Goal: Task Accomplishment & Management: Use online tool/utility

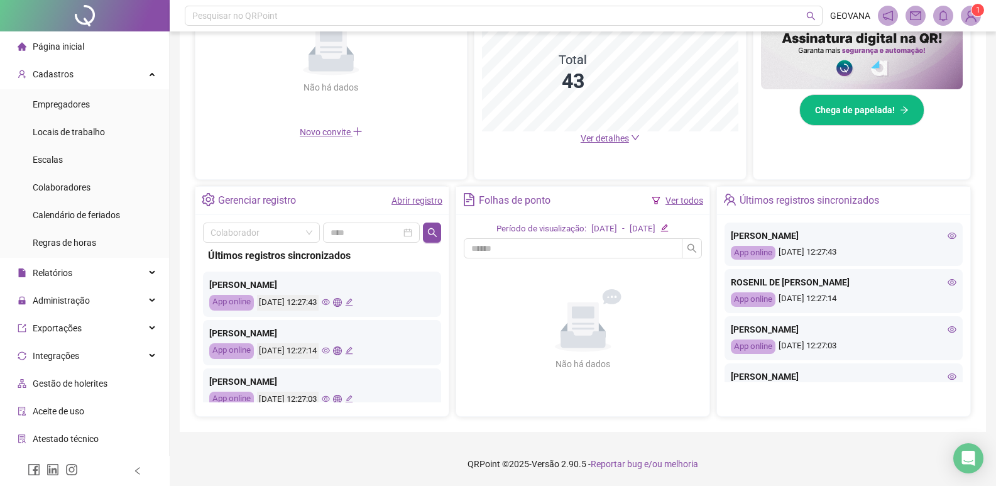
scroll to position [63, 0]
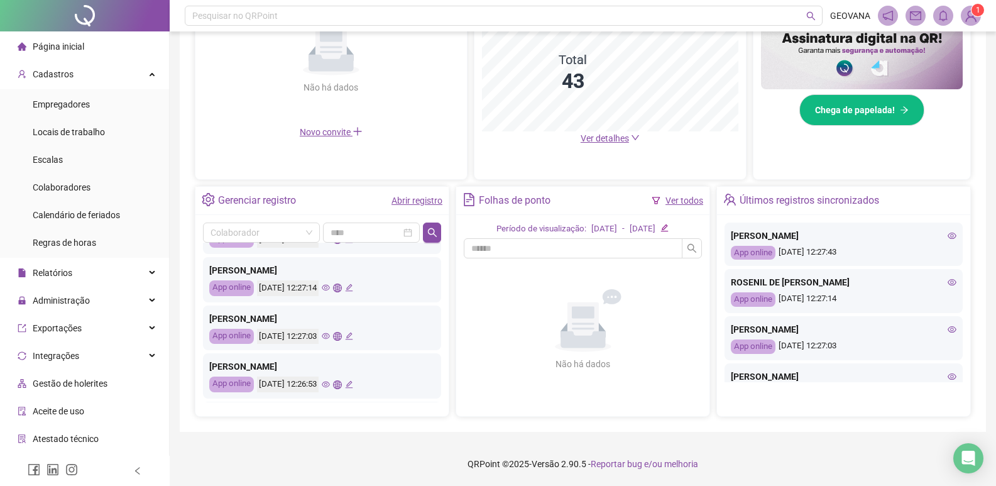
click at [680, 197] on link "Ver todos" at bounding box center [684, 200] width 38 height 10
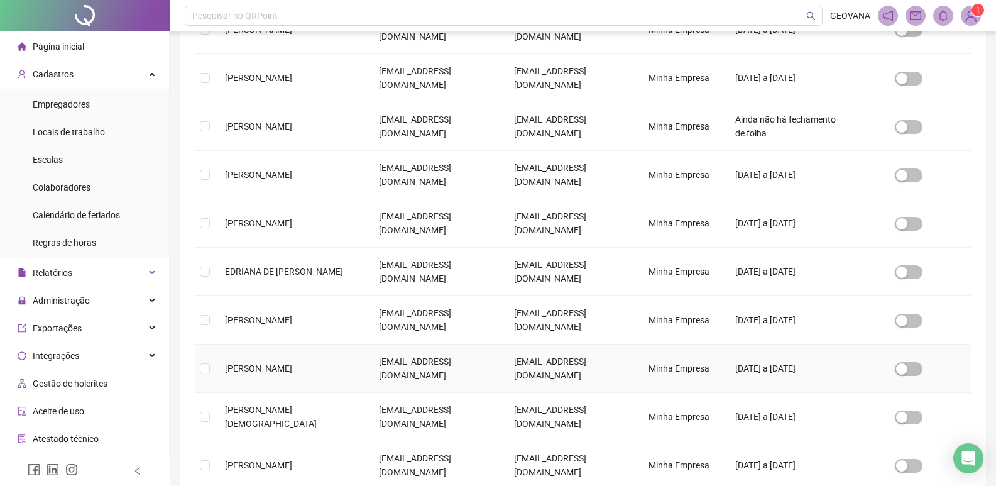
scroll to position [286, 0]
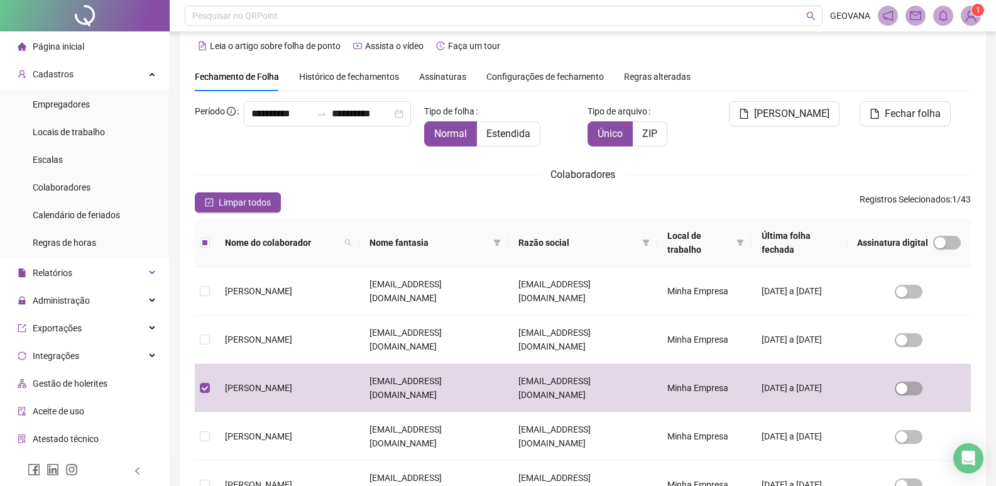
scroll to position [0, 0]
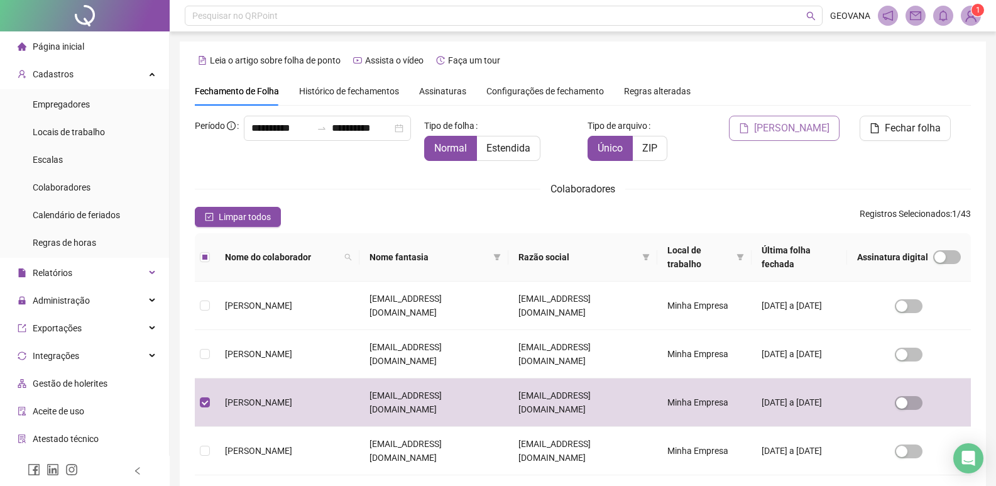
click at [791, 129] on span "[PERSON_NAME]" at bounding box center [791, 128] width 75 height 15
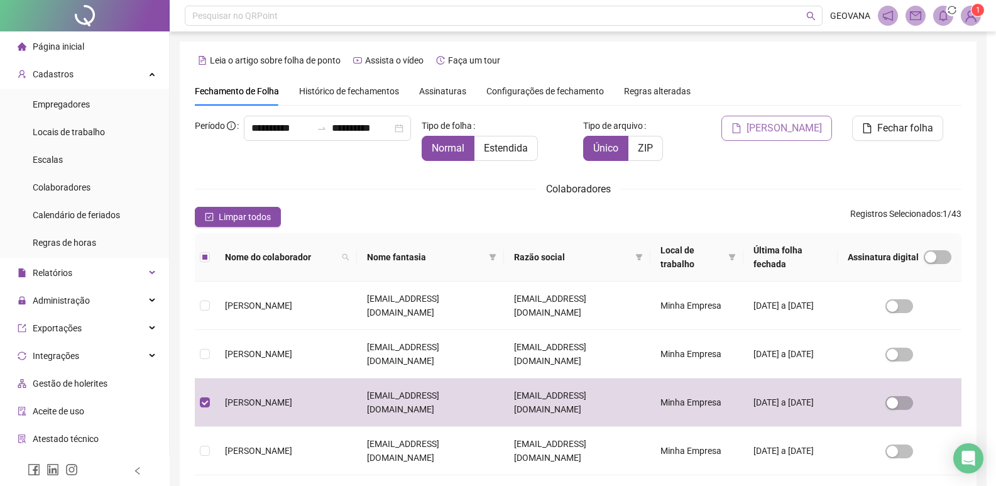
scroll to position [14, 0]
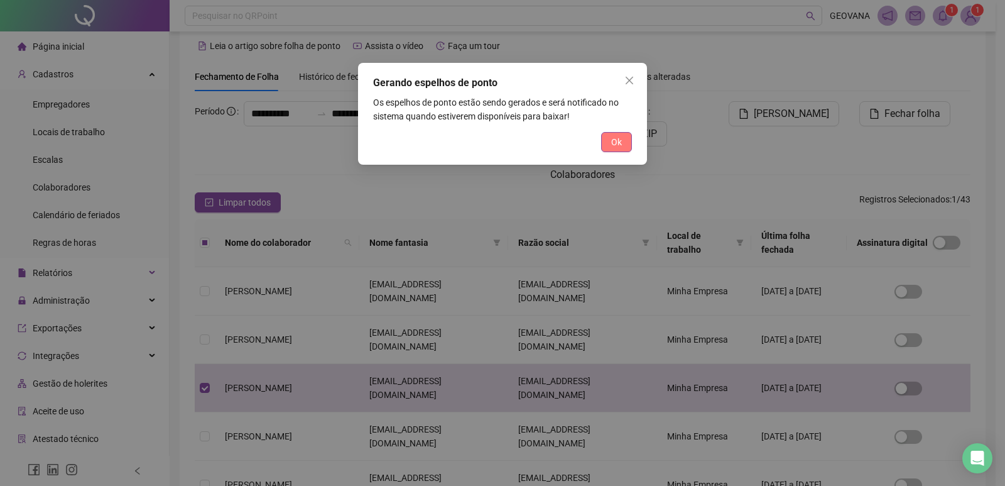
click at [610, 139] on button "Ok" at bounding box center [616, 142] width 31 height 20
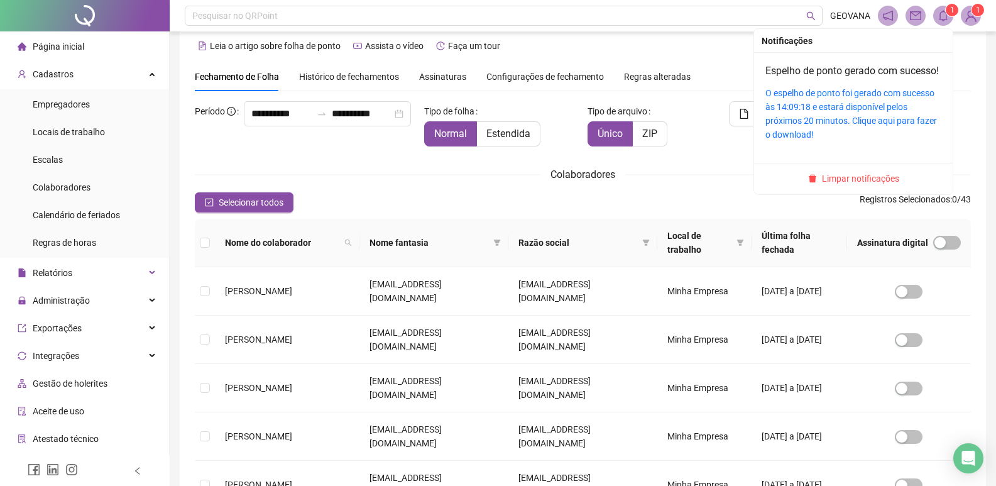
click at [944, 14] on icon "bell" at bounding box center [942, 15] width 11 height 11
click at [822, 132] on link "O espelho de ponto foi gerado com sucesso às 14:09:18 e estará disponível pelos…" at bounding box center [851, 114] width 172 height 52
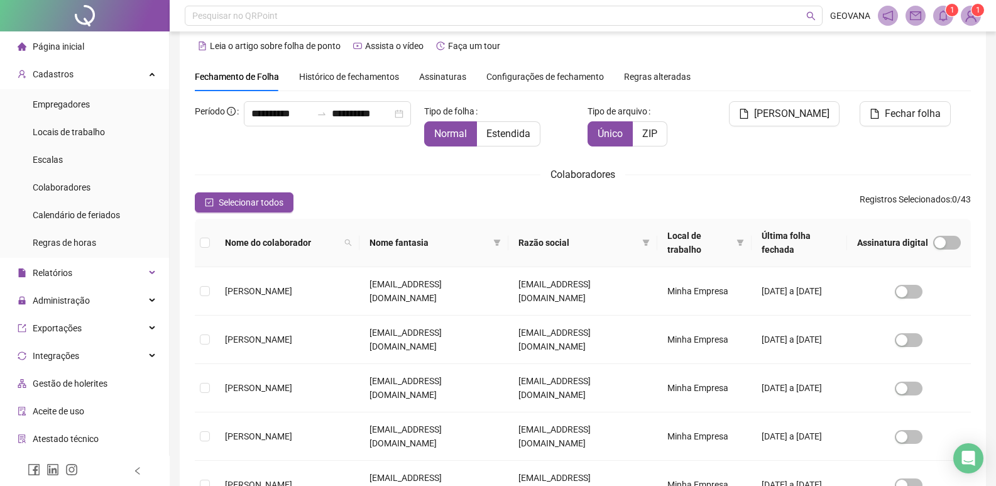
click at [950, 9] on span "1" at bounding box center [952, 10] width 4 height 9
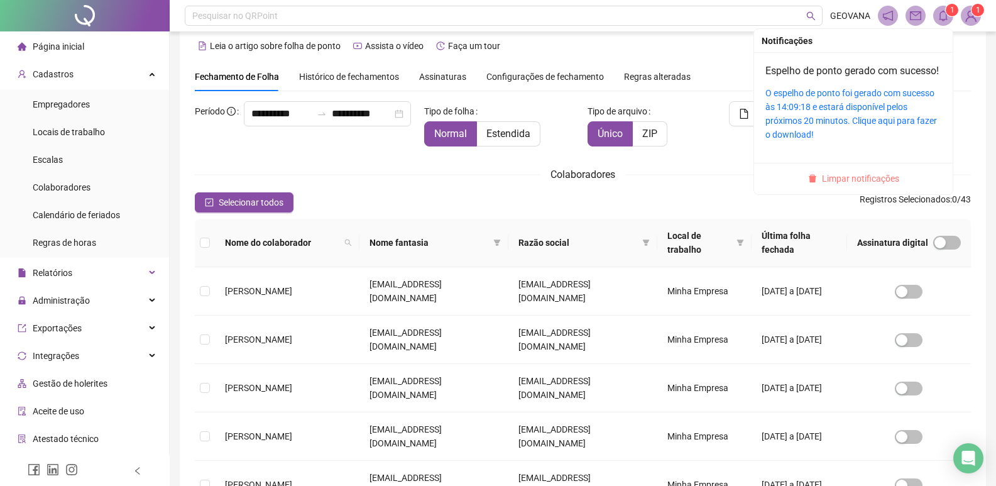
click at [868, 185] on span "Limpar notificações" at bounding box center [860, 179] width 77 height 14
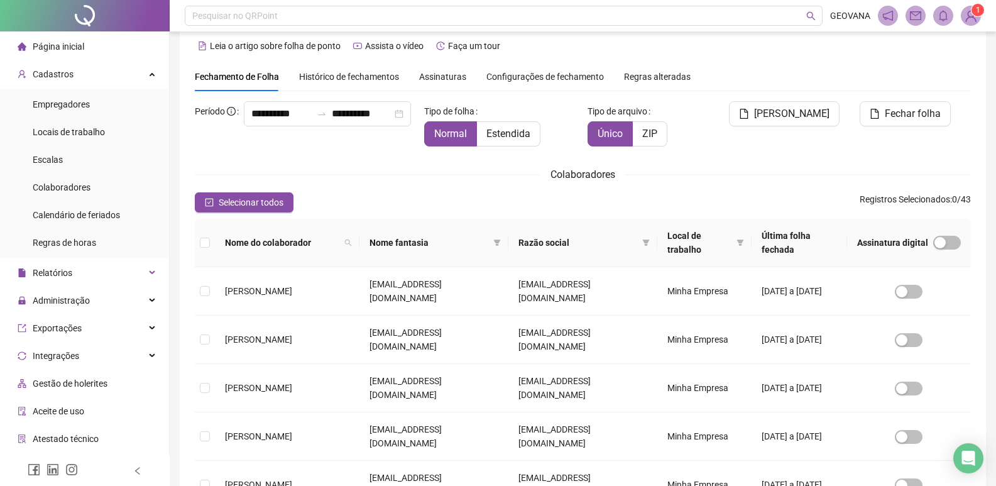
click at [73, 41] on span "Página inicial" at bounding box center [59, 46] width 52 height 10
